Goal: Transaction & Acquisition: Book appointment/travel/reservation

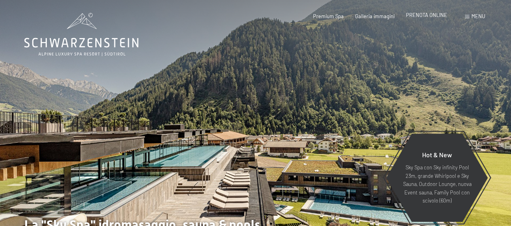
click at [426, 15] on span "PRENOTA ONLINE" at bounding box center [426, 15] width 41 height 6
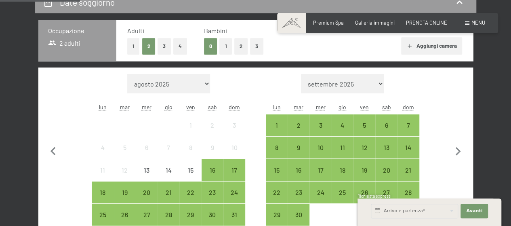
scroll to position [202, 0]
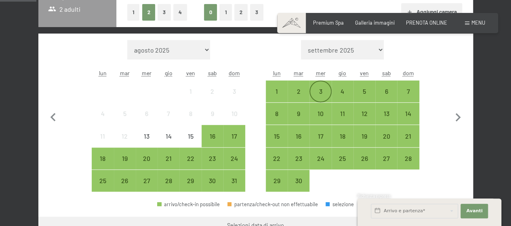
click at [318, 90] on div "3" at bounding box center [321, 98] width 20 height 20
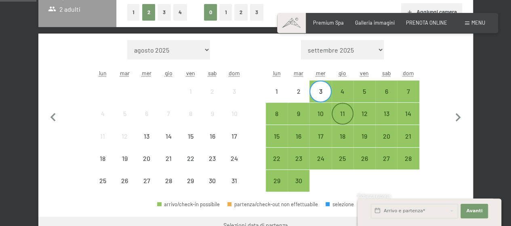
click at [339, 116] on div "11" at bounding box center [343, 120] width 20 height 20
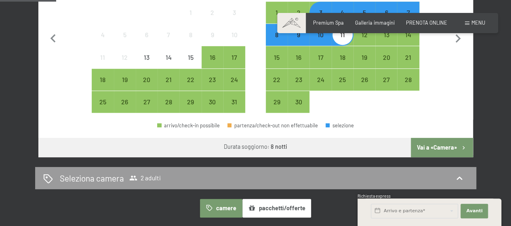
scroll to position [283, 0]
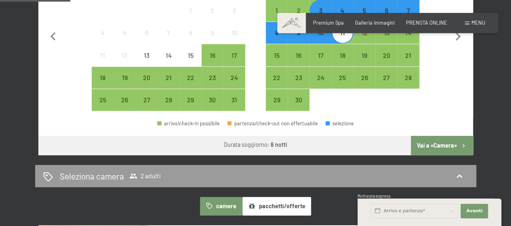
click at [437, 147] on button "Vai a «Camera»" at bounding box center [442, 145] width 62 height 19
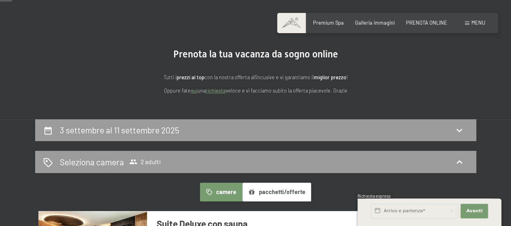
scroll to position [81, 0]
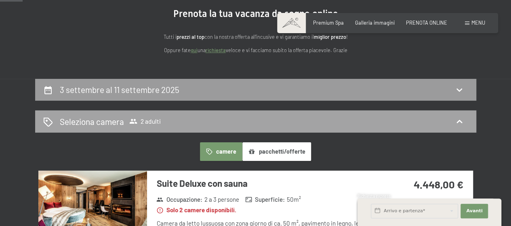
click at [459, 120] on icon at bounding box center [460, 121] width 6 height 3
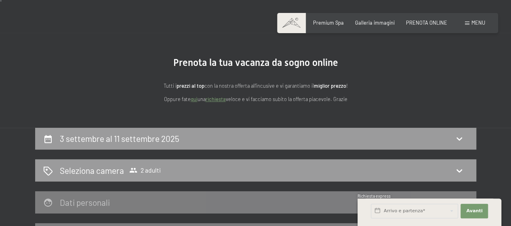
scroll to position [0, 0]
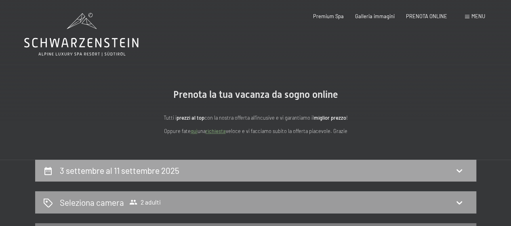
click at [462, 169] on icon at bounding box center [460, 170] width 6 height 3
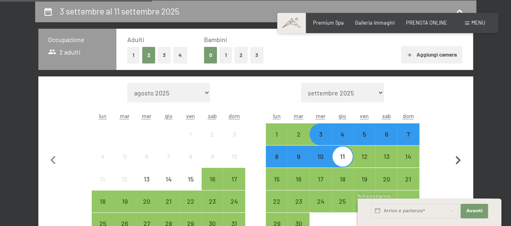
click at [460, 161] on icon "button" at bounding box center [458, 160] width 17 height 17
select select "2025-09-01"
select select "2025-10-01"
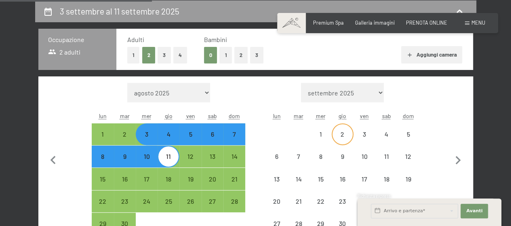
select select "2025-09-01"
select select "2025-10-01"
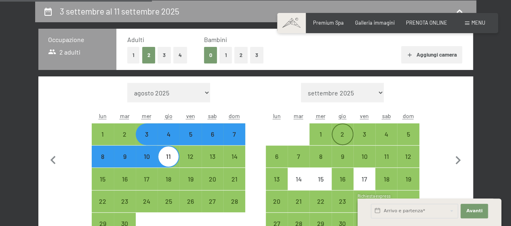
click at [340, 135] on div "2" at bounding box center [343, 141] width 20 height 20
select select "2025-09-01"
select select "2025-10-01"
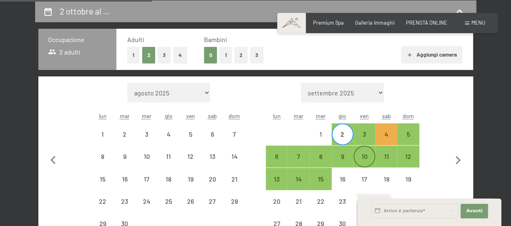
click at [368, 161] on div "10" at bounding box center [365, 163] width 20 height 20
select select "2025-09-01"
select select "2025-10-01"
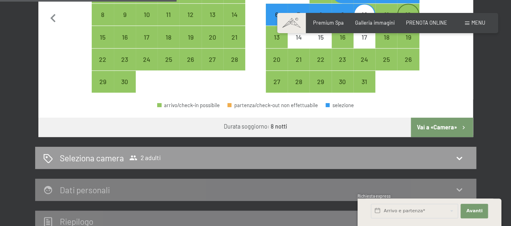
scroll to position [321, 0]
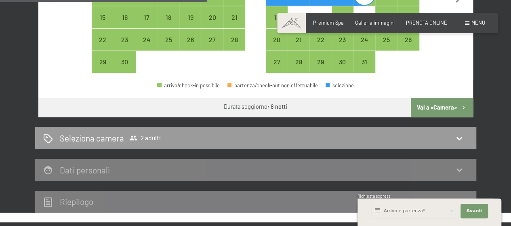
click at [433, 107] on button "Vai a «Camera»" at bounding box center [442, 107] width 62 height 19
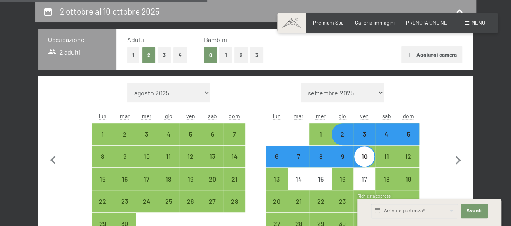
select select "2025-09-01"
select select "2025-10-01"
